Goal: Task Accomplishment & Management: Use online tool/utility

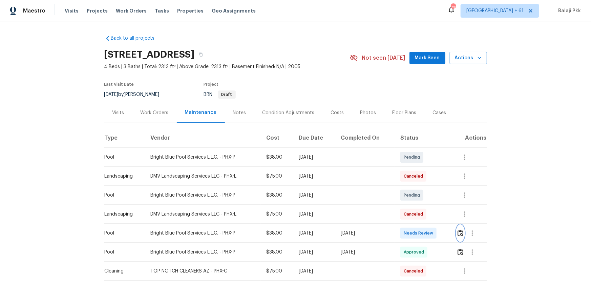
click at [420, 187] on img "button" at bounding box center [460, 233] width 6 height 6
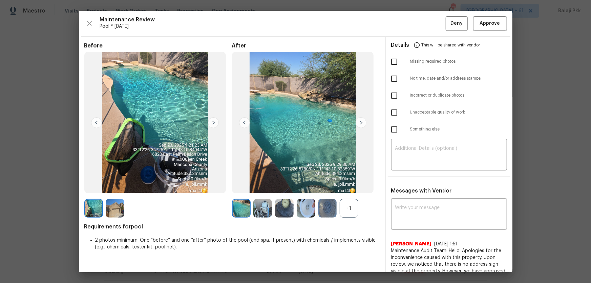
click at [344, 187] on div "+1" at bounding box center [349, 208] width 19 height 19
click at [420, 23] on div "Maintenance Review Pool * [DATE] Deny Approve" at bounding box center [295, 23] width 423 height 15
click at [420, 19] on button "Approve" at bounding box center [490, 23] width 34 height 15
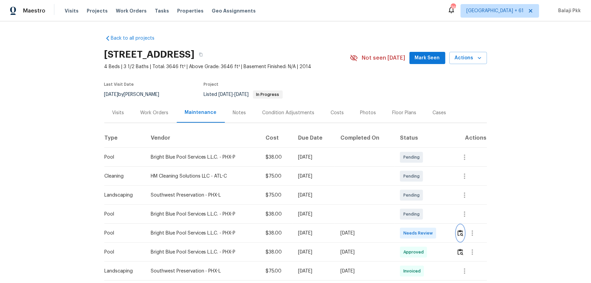
click at [420, 187] on img "button" at bounding box center [460, 233] width 6 height 6
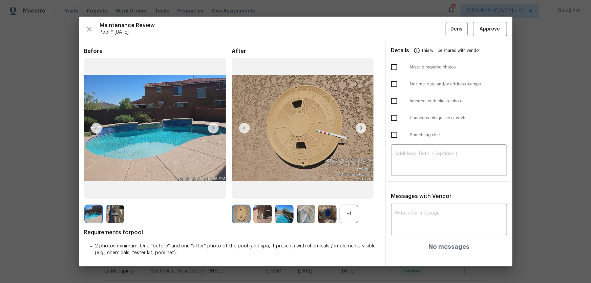
click at [352, 187] on div "+1" at bounding box center [349, 214] width 19 height 19
click at [420, 23] on button "Approve" at bounding box center [490, 29] width 34 height 15
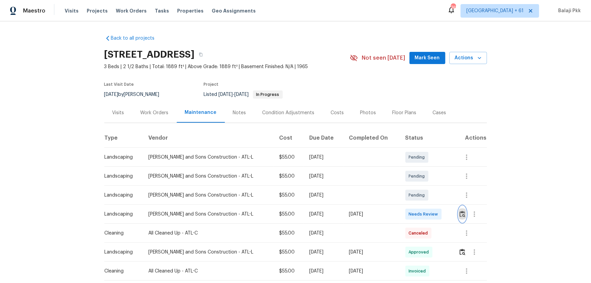
click at [420, 187] on img "button" at bounding box center [462, 214] width 6 height 6
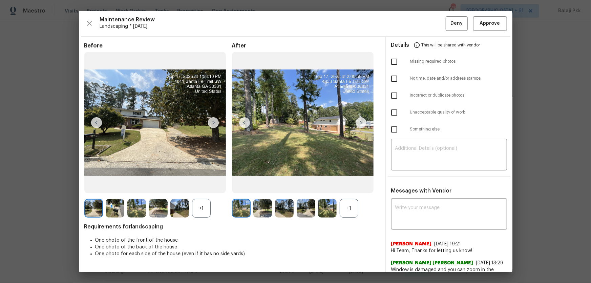
click at [343, 187] on div "+1" at bounding box center [349, 208] width 19 height 19
click at [206, 187] on div "+1" at bounding box center [201, 208] width 19 height 19
click at [420, 21] on span "Approve" at bounding box center [490, 23] width 20 height 8
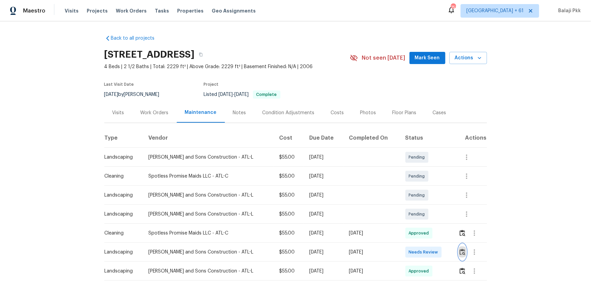
click at [420, 187] on img "button" at bounding box center [462, 252] width 6 height 6
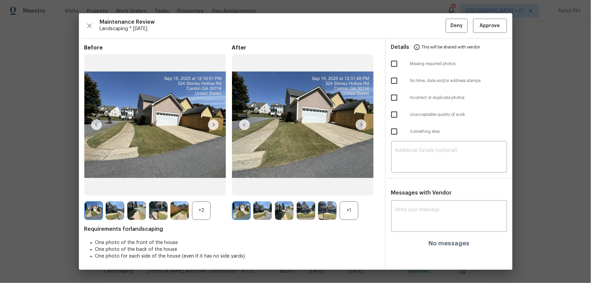
click at [342, 187] on div "+1" at bounding box center [349, 210] width 19 height 19
click at [203, 187] on div "+2" at bounding box center [201, 210] width 19 height 19
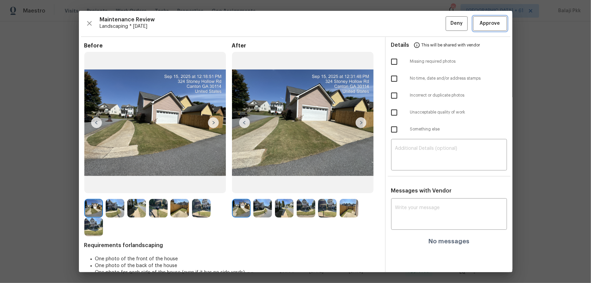
drag, startPoint x: 479, startPoint y: 20, endPoint x: 471, endPoint y: 17, distance: 8.2
click at [420, 20] on span "Approve" at bounding box center [490, 23] width 20 height 8
